Goal: Transaction & Acquisition: Purchase product/service

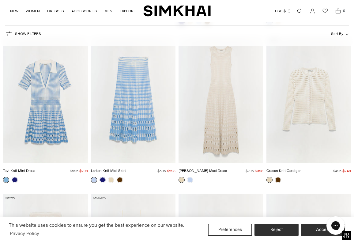
scroll to position [3352, 0]
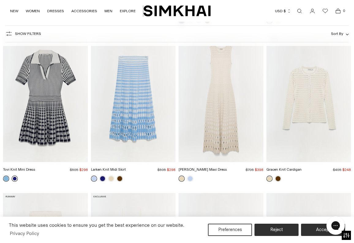
click at [17, 175] on link at bounding box center [15, 178] width 6 height 6
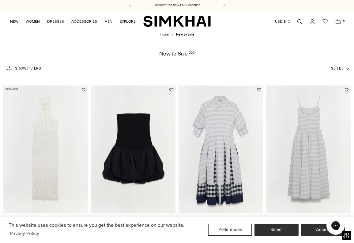
scroll to position [0, 0]
click at [15, 21] on link "NEW" at bounding box center [14, 21] width 8 height 13
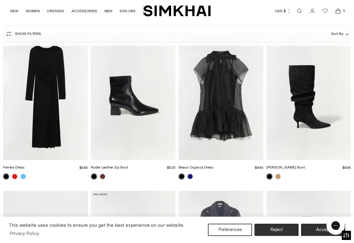
scroll to position [844, 0]
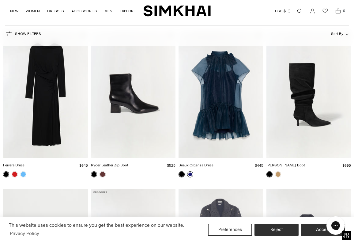
click at [190, 177] on link at bounding box center [190, 174] width 6 height 6
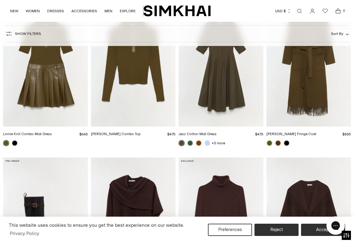
scroll to position [3728, 0]
